Goal: Information Seeking & Learning: Learn about a topic

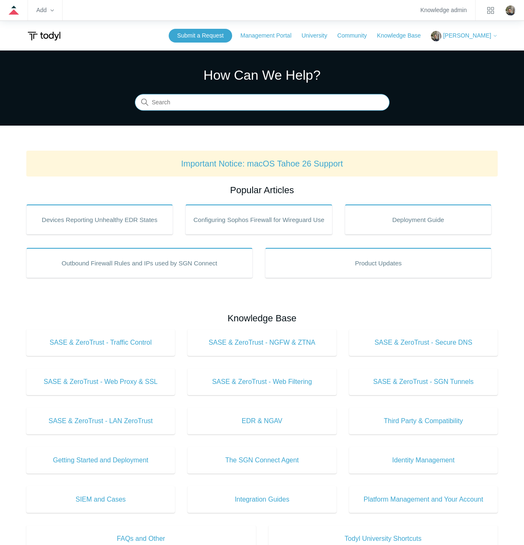
click at [305, 102] on input "Search" at bounding box center [262, 102] width 255 height 17
type input "local routing policy"
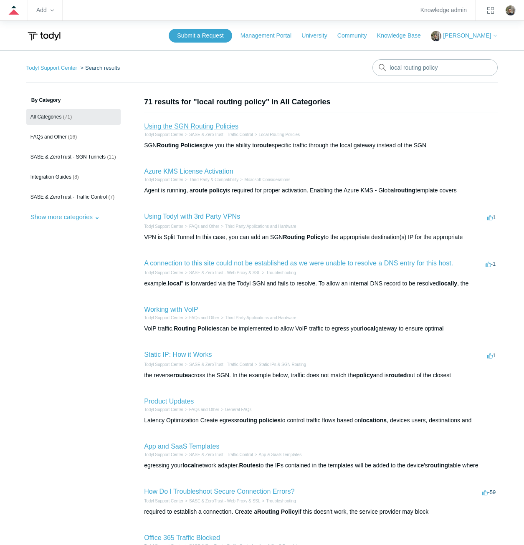
click at [209, 127] on link "Using the SGN Routing Policies" at bounding box center [191, 126] width 94 height 7
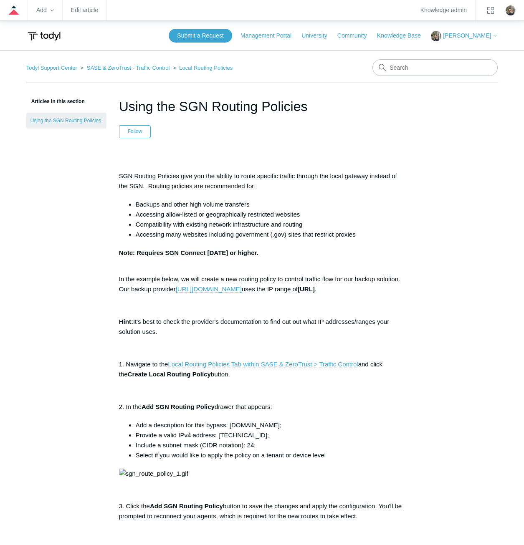
drag, startPoint x: 318, startPoint y: 109, endPoint x: 120, endPoint y: 102, distance: 198.7
click at [120, 102] on h1 "Using the SGN Routing Policies" at bounding box center [262, 106] width 286 height 20
copy h1 "Using the SGN Routing Policies"
